Goal: Transaction & Acquisition: Purchase product/service

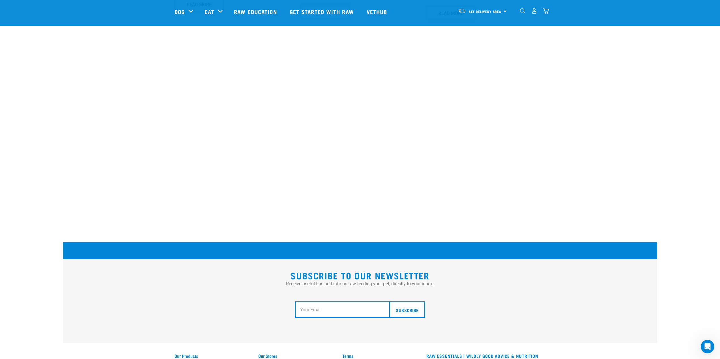
scroll to position [961, 0]
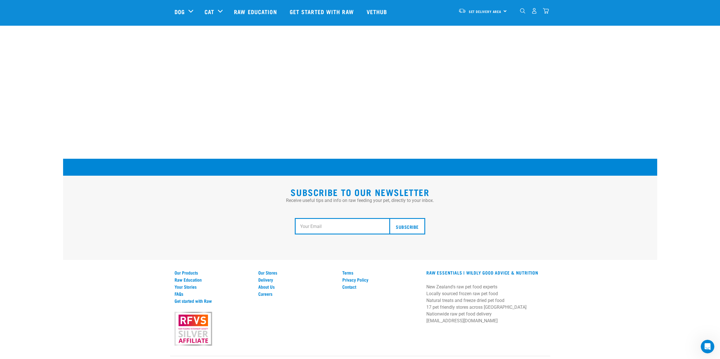
click at [445, 284] on p "New Zealand's raw pet food experts Locally sourced frozen raw pet food Natural …" at bounding box center [485, 304] width 119 height 41
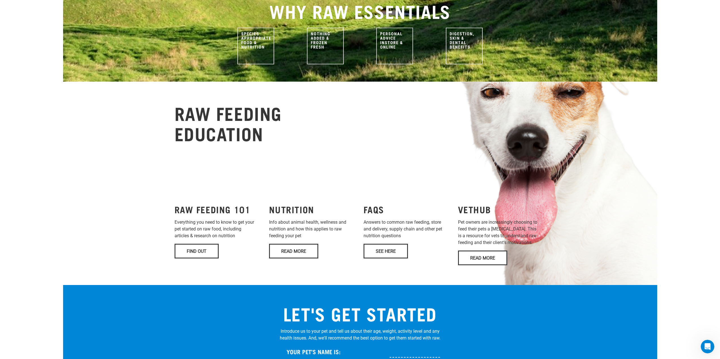
scroll to position [0, 0]
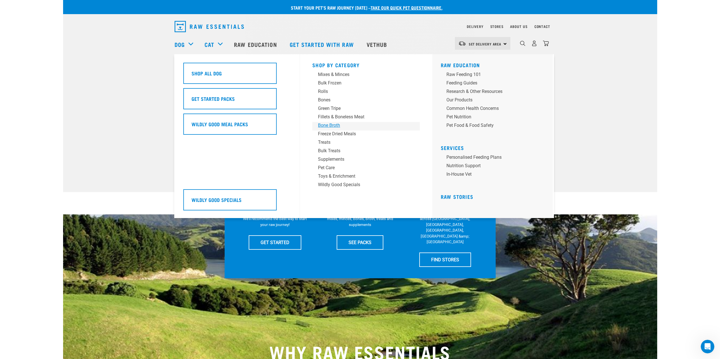
click at [326, 127] on div "Bone Broth" at bounding box center [362, 125] width 88 height 7
